Goal: Task Accomplishment & Management: Complete application form

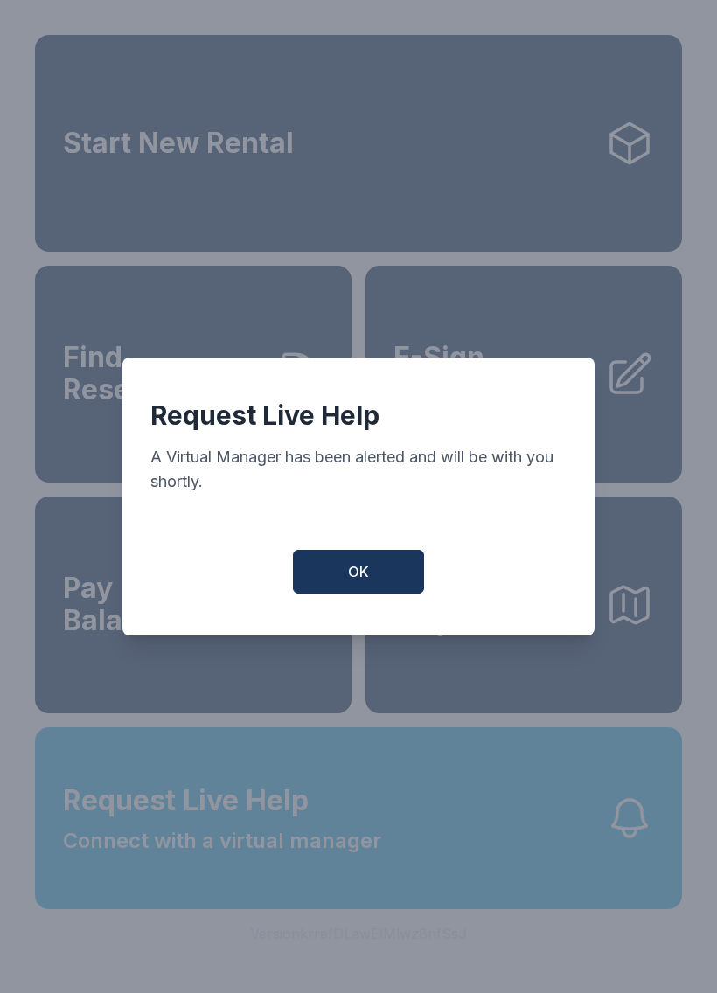
click at [330, 594] on button "OK" at bounding box center [358, 572] width 131 height 44
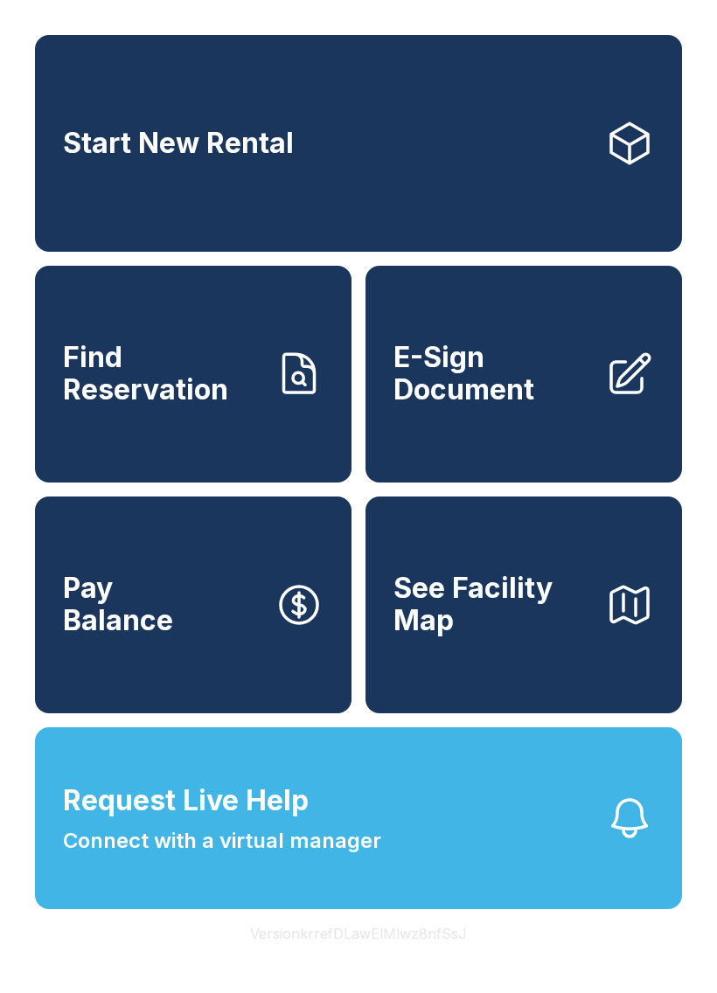
click at [293, 857] on span "Connect with a virtual manager" at bounding box center [222, 840] width 318 height 31
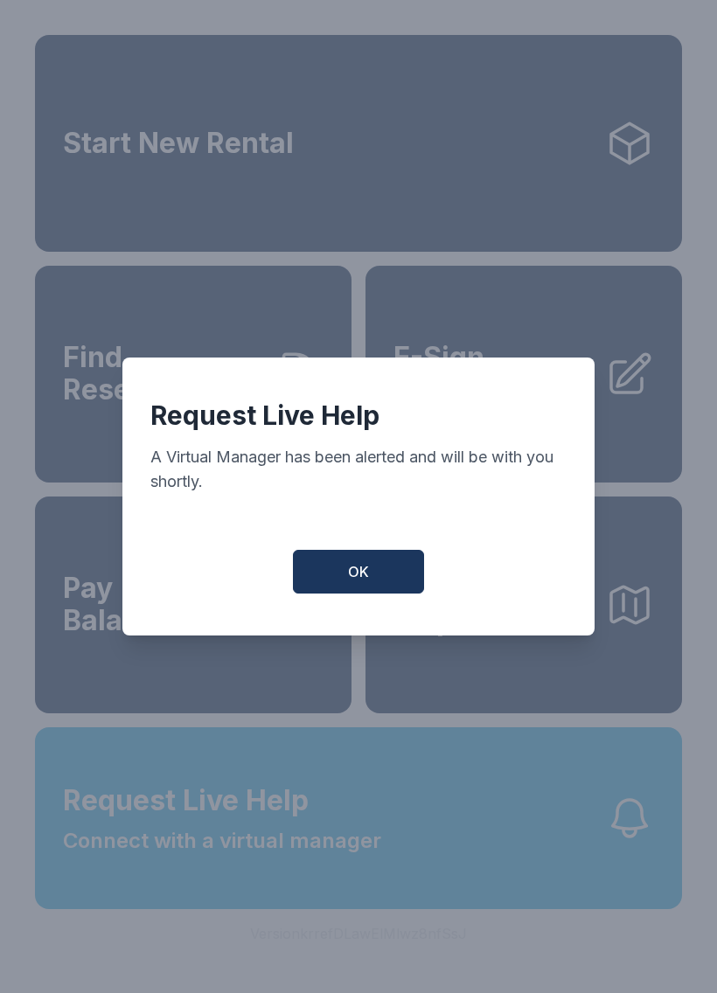
click at [343, 567] on button "OK" at bounding box center [358, 572] width 131 height 44
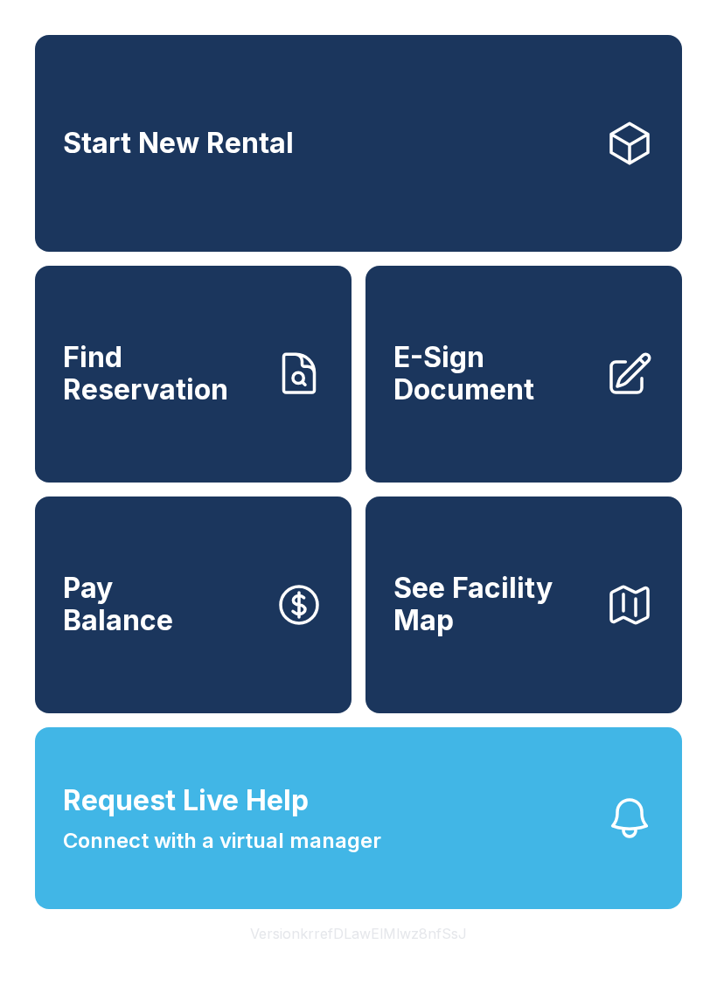
click at [250, 805] on button "Request Live Help Connect with a virtual manager" at bounding box center [358, 818] width 647 height 182
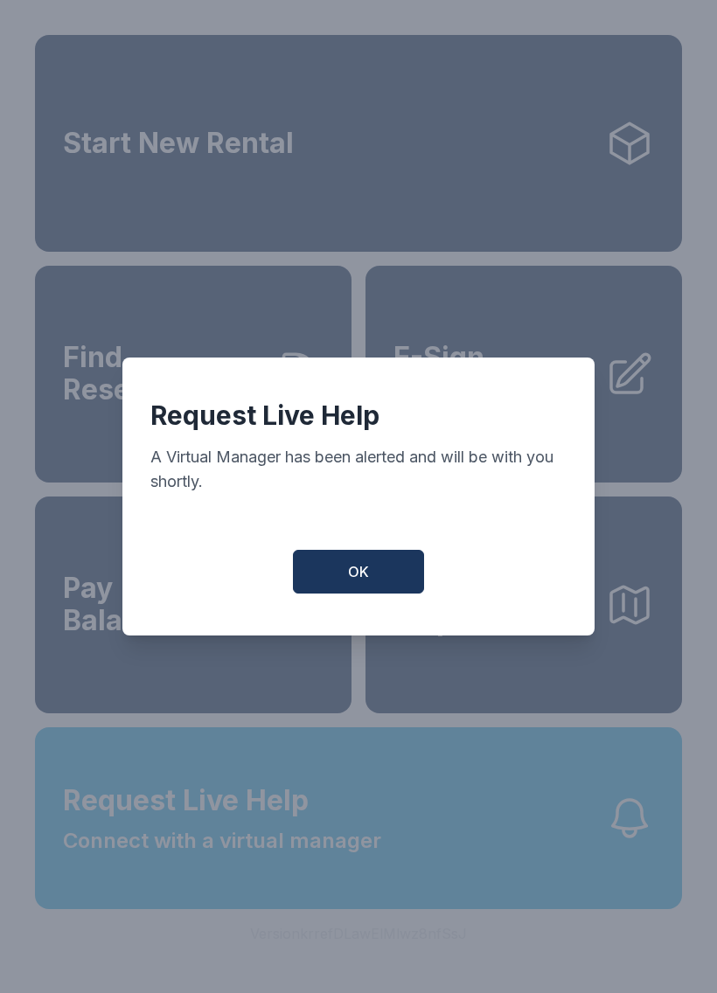
click at [333, 572] on button "OK" at bounding box center [358, 572] width 131 height 44
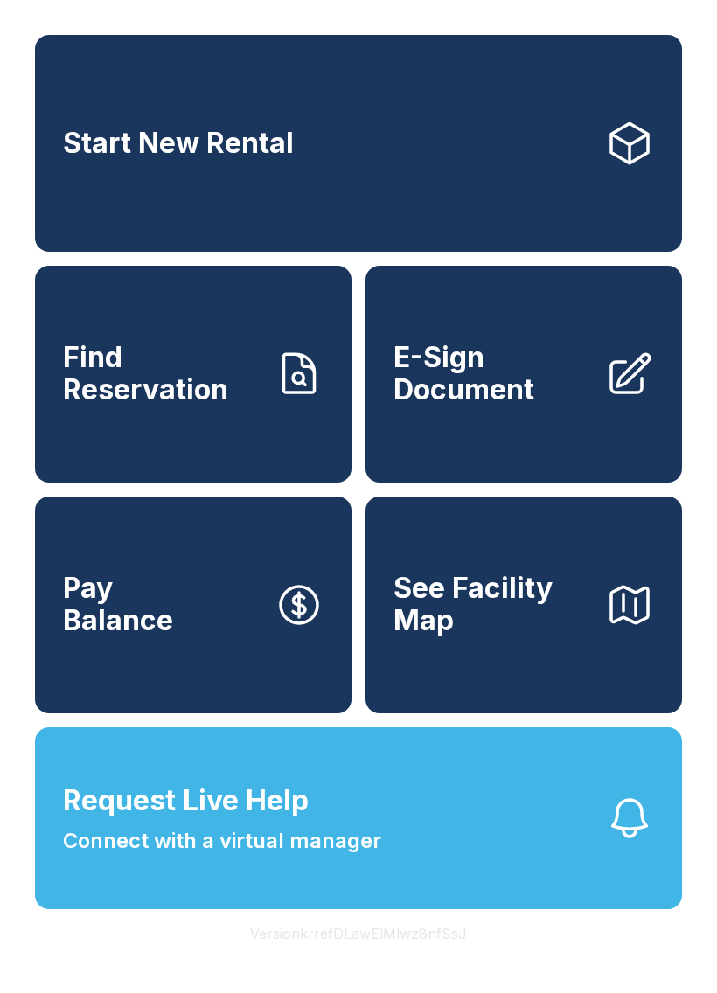
click at [479, 450] on link "E-Sign Document" at bounding box center [523, 374] width 316 height 217
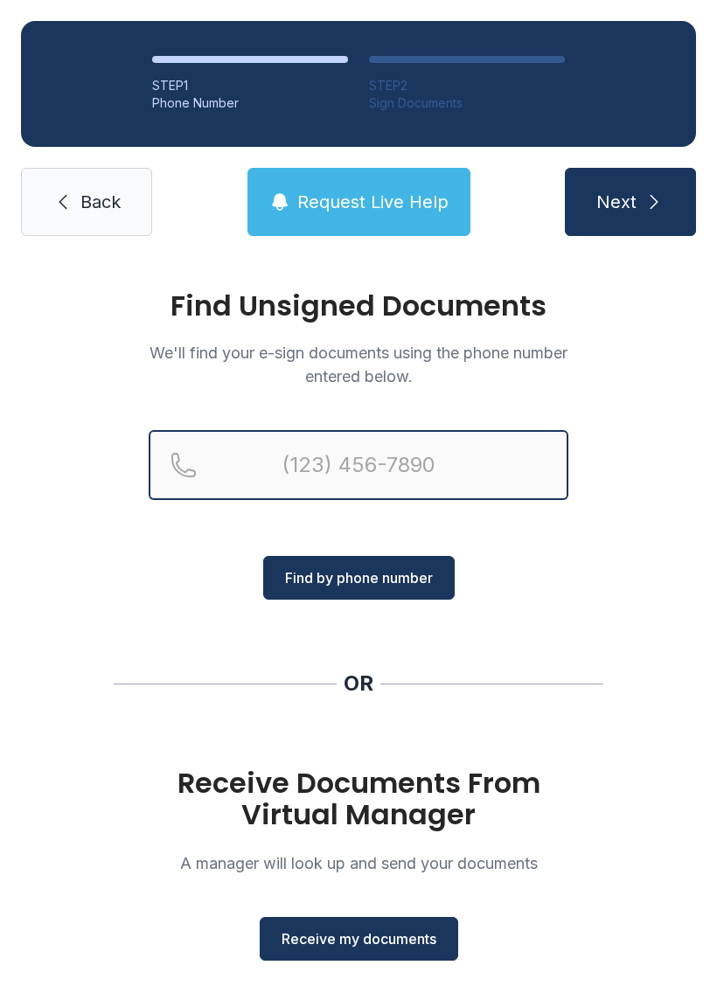
click at [344, 469] on input "Reservation phone number" at bounding box center [359, 465] width 420 height 70
type input "("
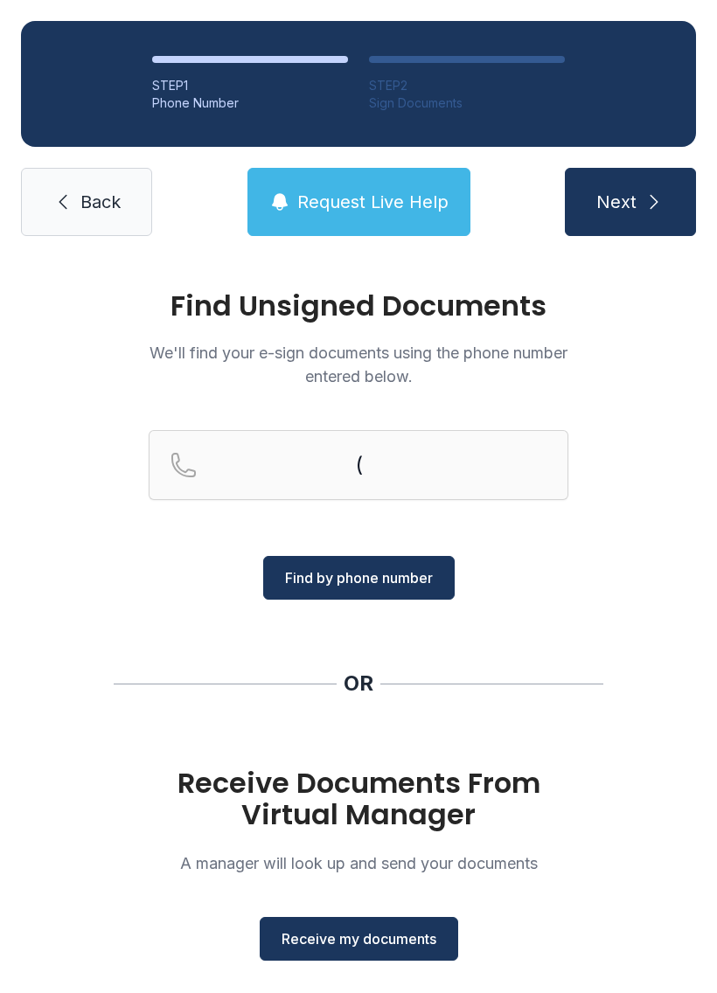
click at [618, 578] on div "Find Unsigned Documents We'll find your e-sign documents using the phone number…" at bounding box center [358, 644] width 717 height 774
click at [369, 924] on button "Receive my documents" at bounding box center [359, 939] width 198 height 44
